Goal: Information Seeking & Learning: Learn about a topic

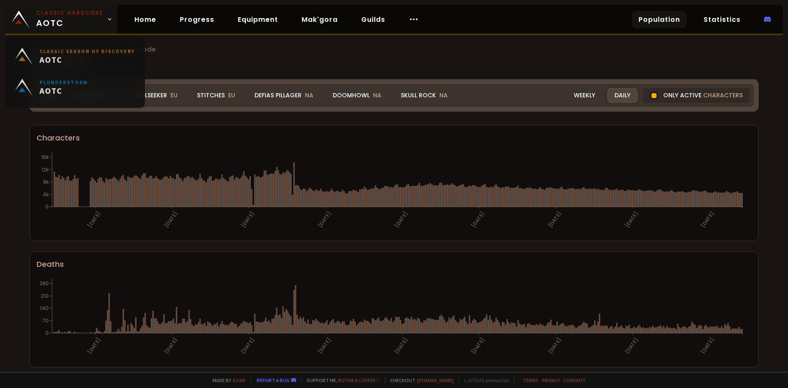
click at [108, 21] on icon at bounding box center [110, 19] width 6 height 6
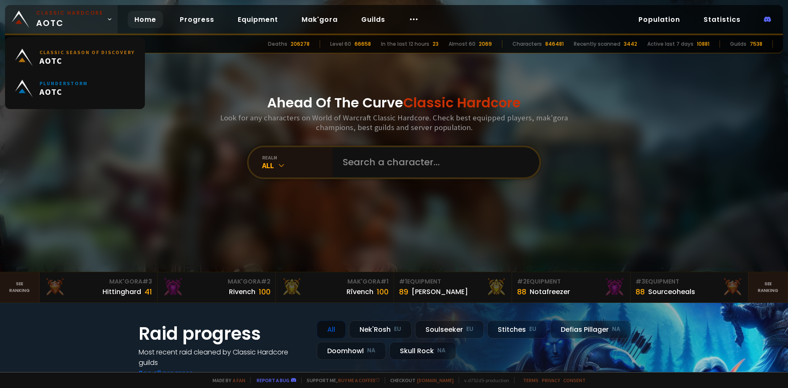
click at [104, 25] on link "Classic Hardcore AOTC" at bounding box center [61, 19] width 113 height 29
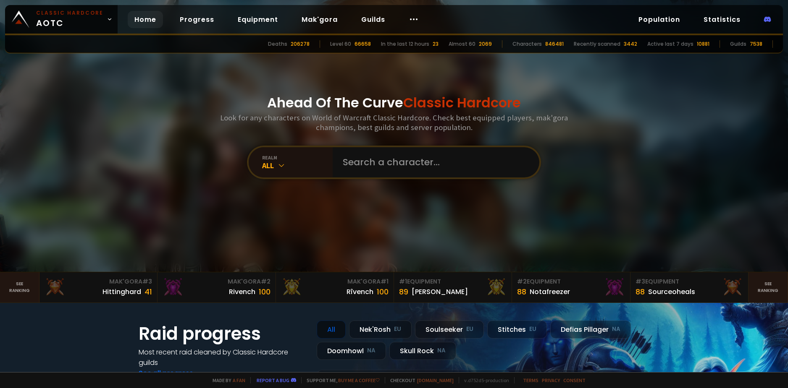
scroll to position [84, 0]
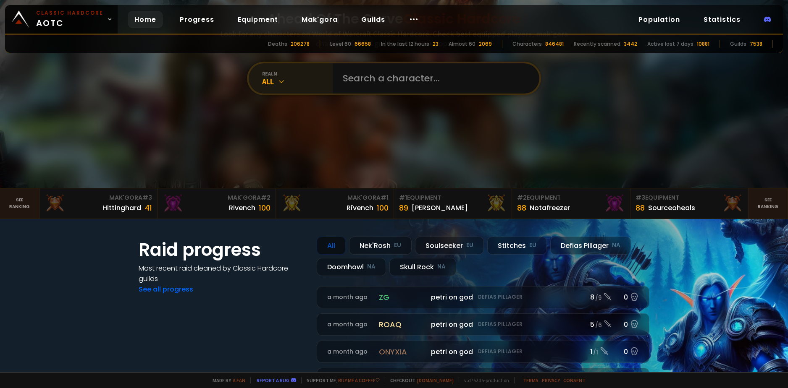
click at [278, 78] on icon at bounding box center [281, 81] width 8 height 8
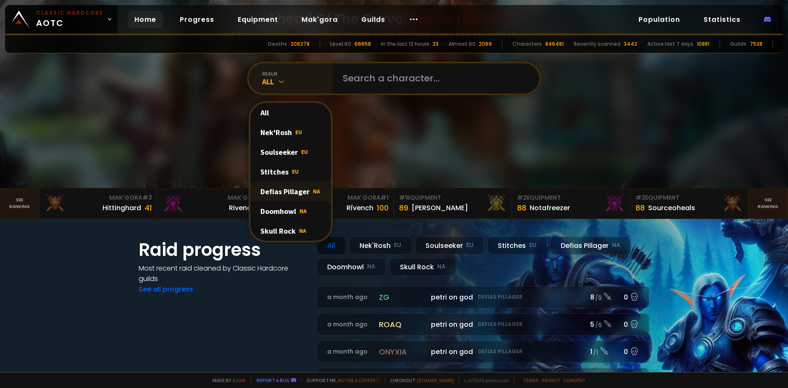
click at [306, 191] on div "Defias Pillager NA" at bounding box center [290, 192] width 81 height 20
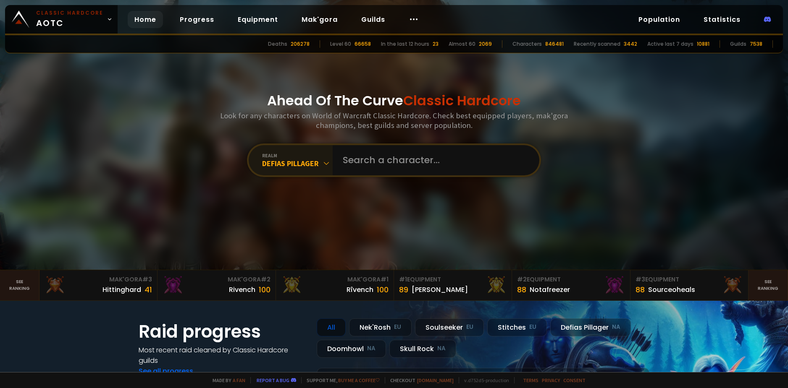
scroll to position [0, 0]
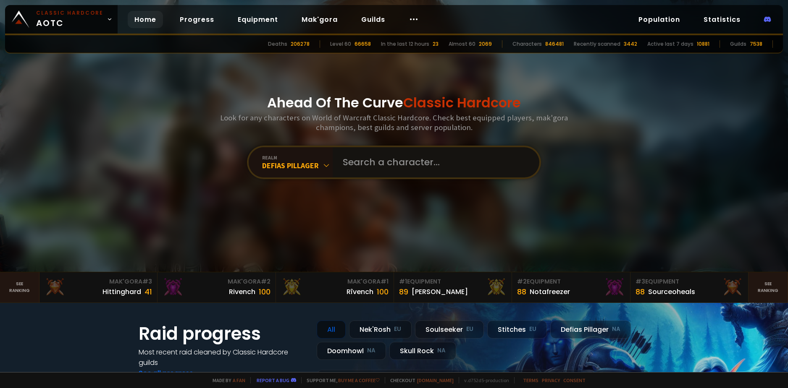
click at [361, 165] on input "text" at bounding box center [433, 162] width 191 height 30
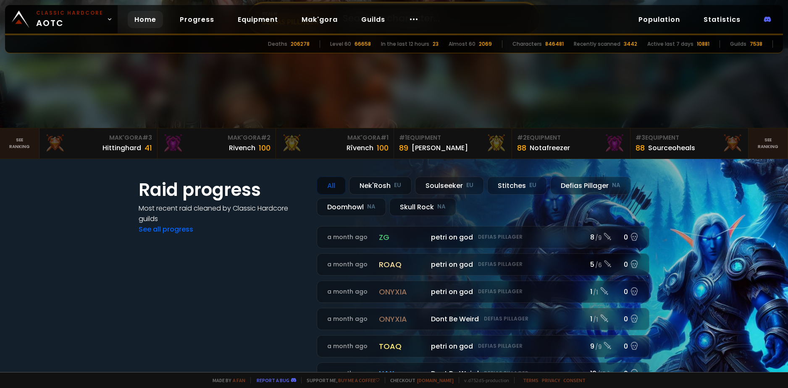
scroll to position [210, 0]
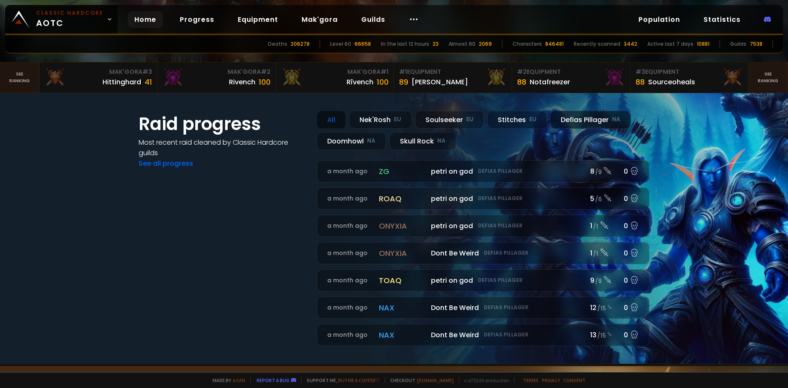
click at [563, 121] on div "Defias Pillager NA" at bounding box center [590, 120] width 81 height 18
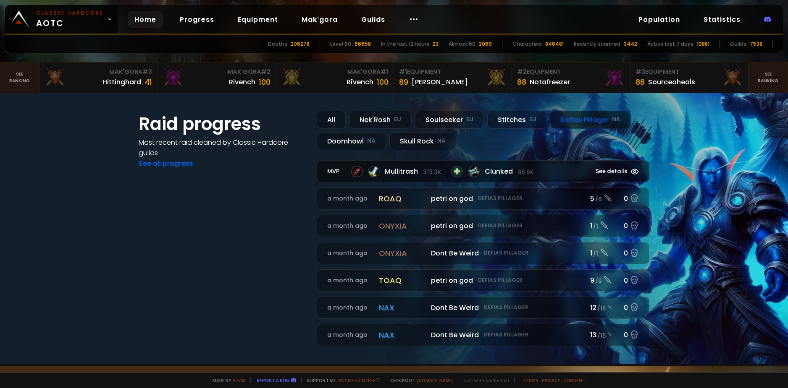
click at [606, 173] on span "See details" at bounding box center [610, 171] width 31 height 8
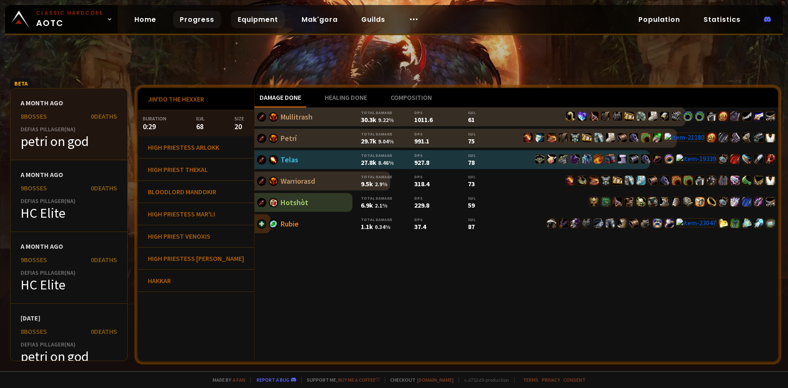
click at [250, 21] on link "Equipment" at bounding box center [258, 19] width 54 height 17
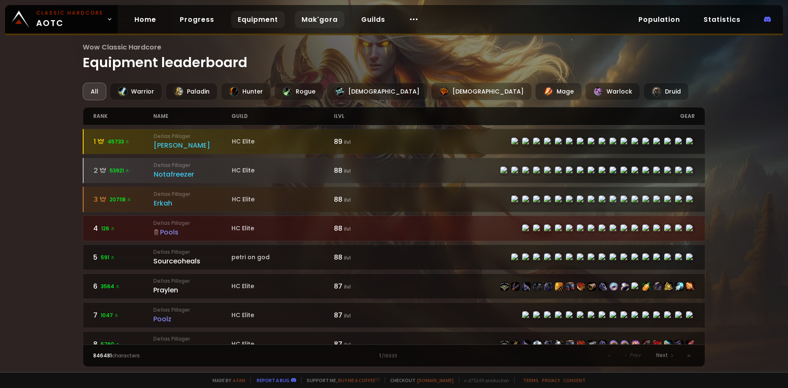
click at [301, 14] on link "Mak'gora" at bounding box center [320, 19] width 50 height 17
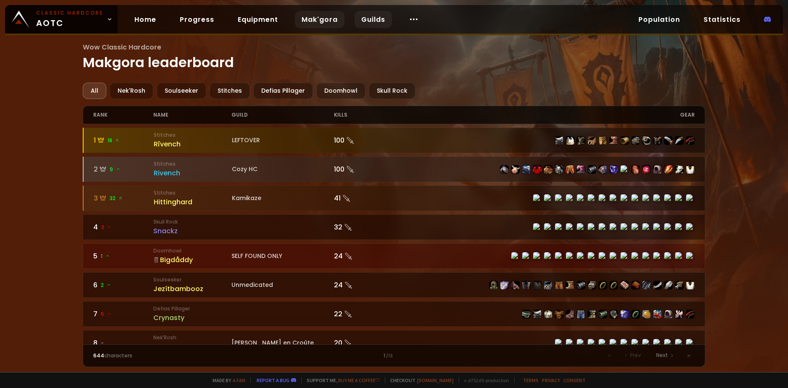
click at [357, 16] on link "Guilds" at bounding box center [372, 19] width 37 height 17
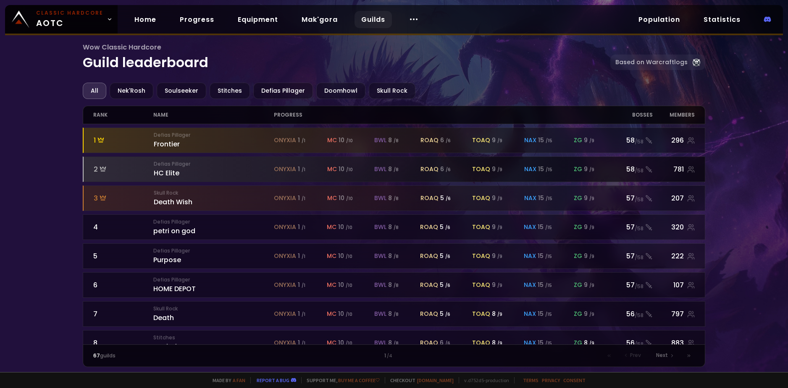
click at [191, 170] on div "Defias Pillager HC Elite" at bounding box center [214, 169] width 120 height 18
